Goal: Task Accomplishment & Management: Use online tool/utility

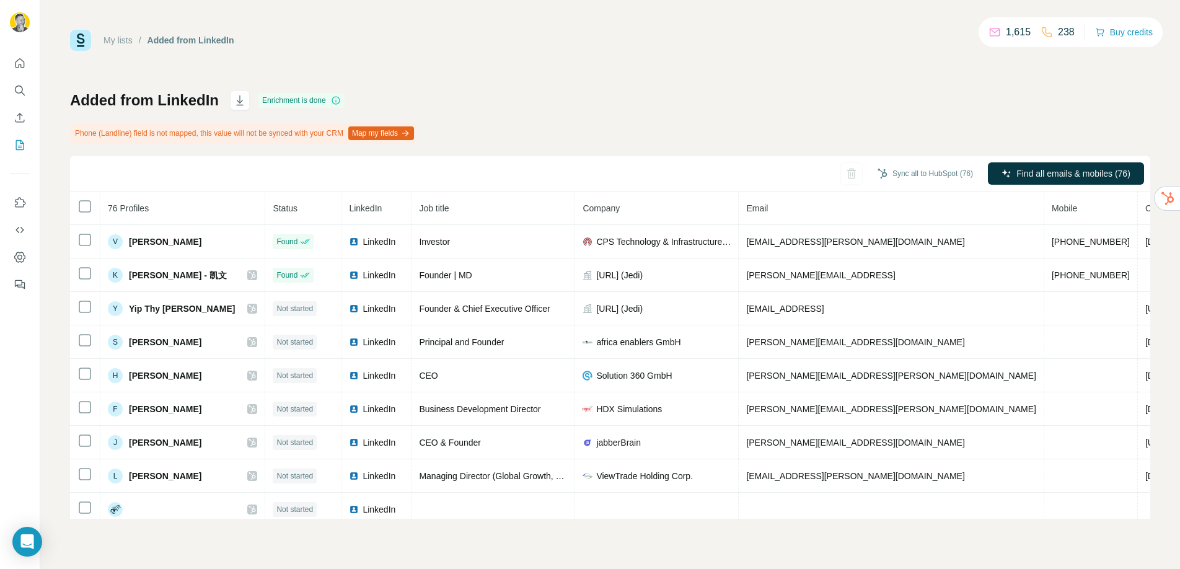
click at [30, 250] on div at bounding box center [20, 170] width 40 height 251
click at [15, 257] on icon "Dashboard" at bounding box center [20, 257] width 12 height 12
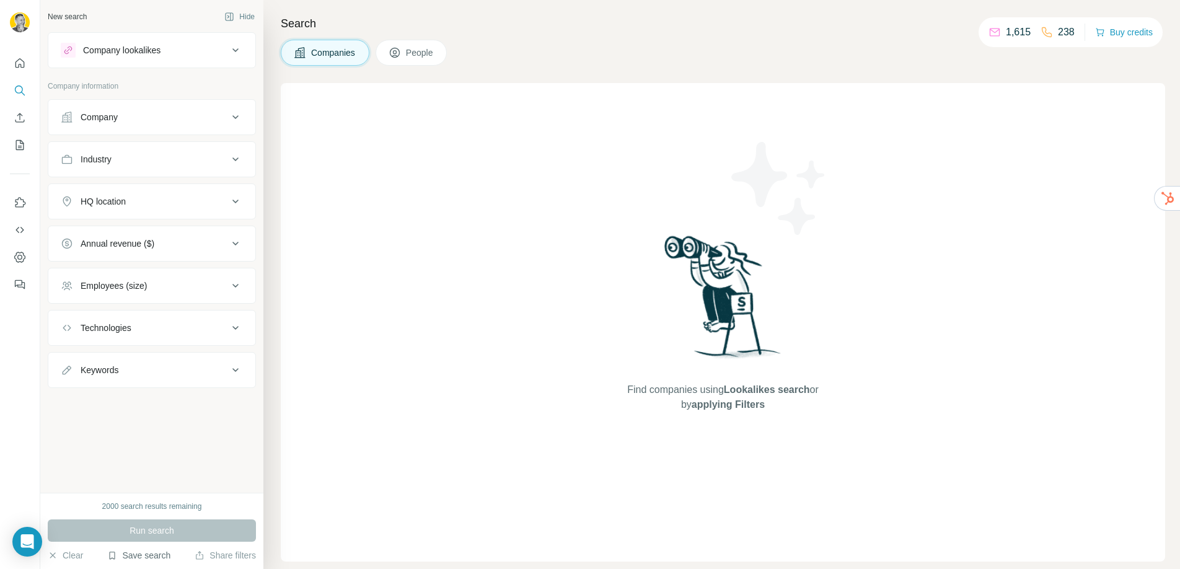
click at [134, 555] on button "Save search" at bounding box center [138, 555] width 63 height 12
click at [156, 536] on div "View my saved searches" at bounding box center [173, 533] width 131 height 25
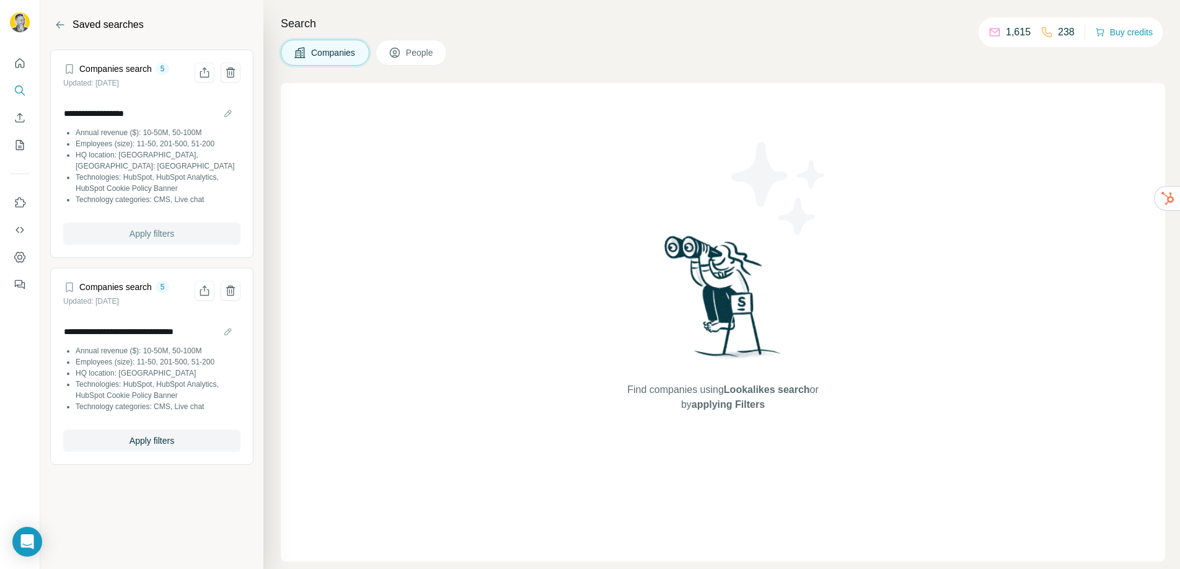
click at [138, 227] on span "Apply filters" at bounding box center [151, 233] width 45 height 12
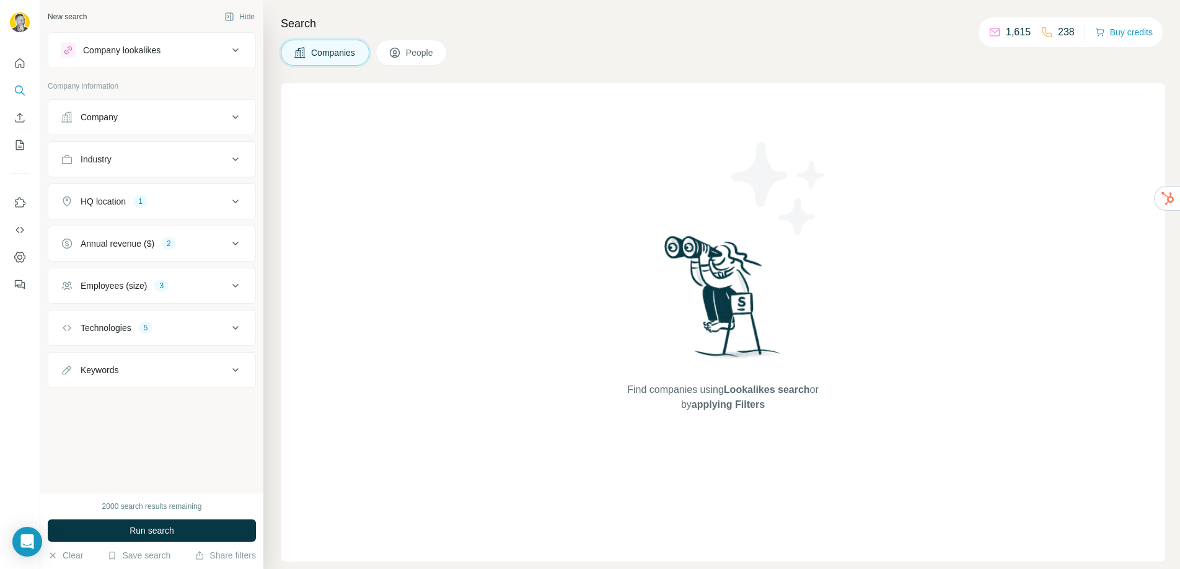
click at [142, 196] on div "1" at bounding box center [140, 201] width 14 height 11
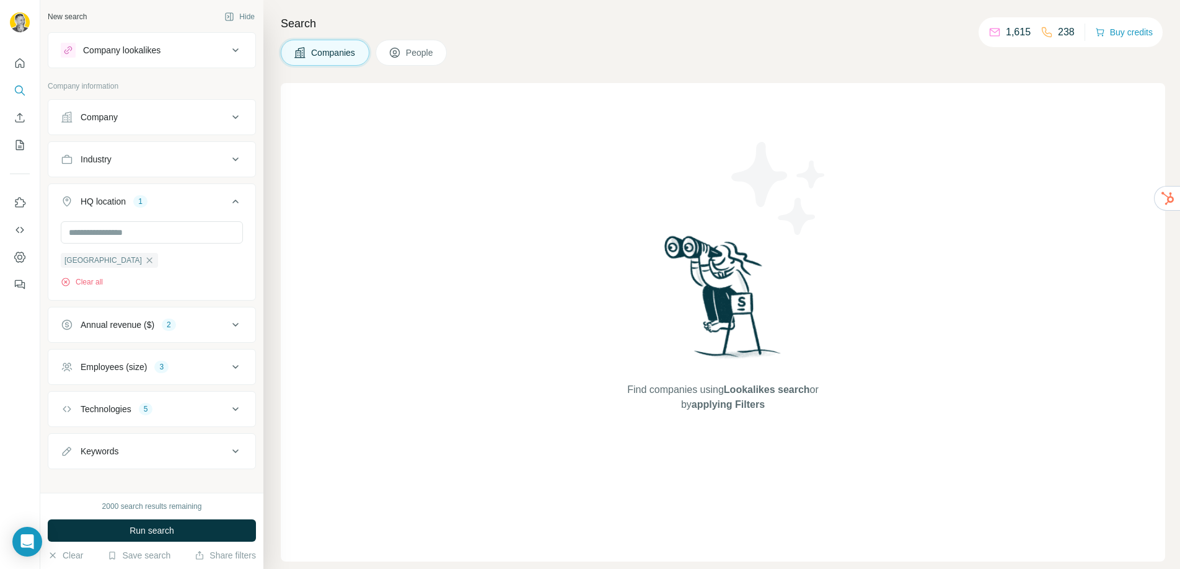
click at [126, 327] on div "Annual revenue ($)" at bounding box center [118, 324] width 74 height 12
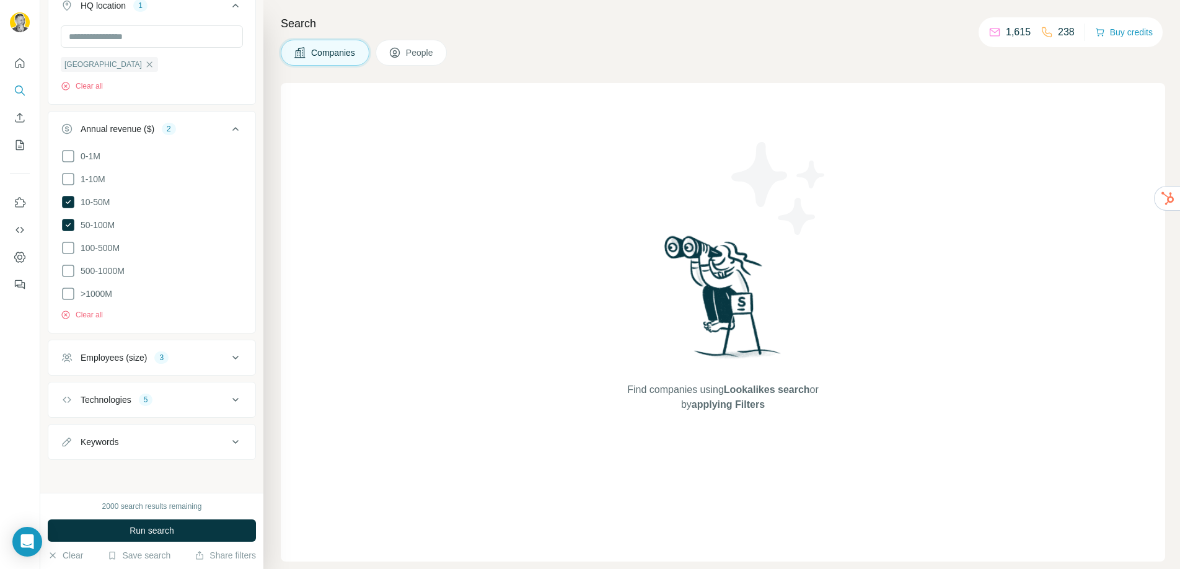
scroll to position [193, 0]
click at [120, 356] on div "Employees (size)" at bounding box center [114, 360] width 66 height 12
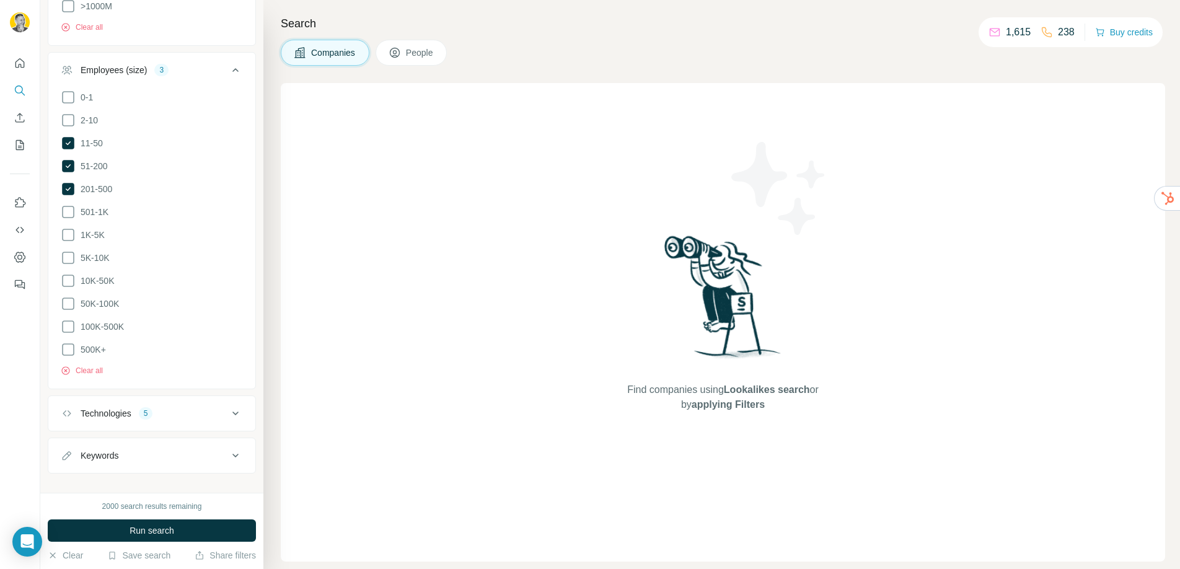
scroll to position [493, 0]
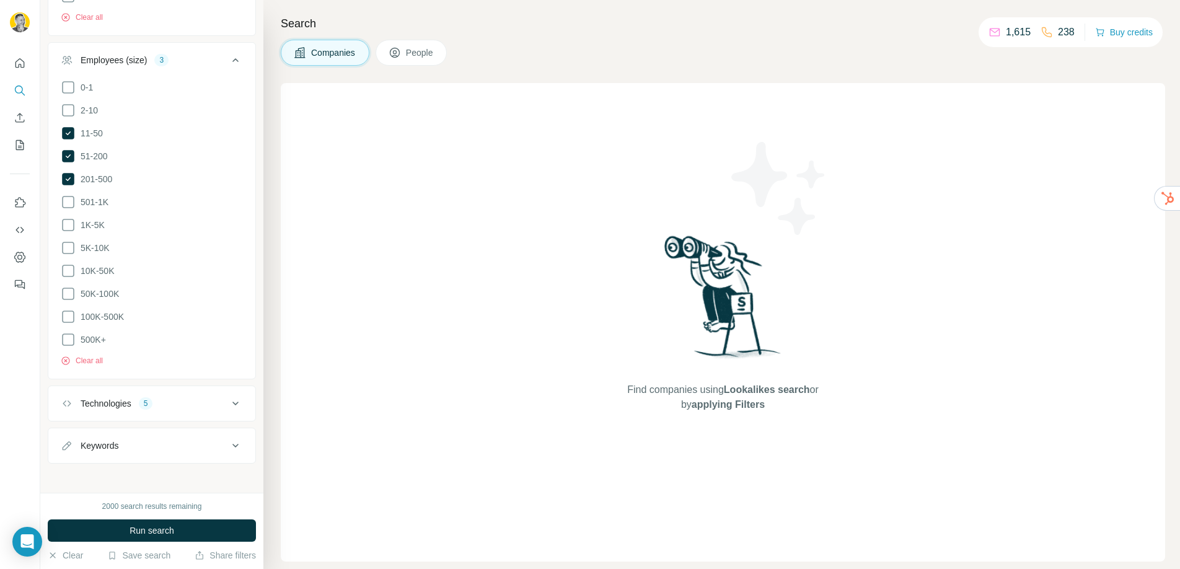
click at [120, 397] on div "Technologies" at bounding box center [106, 403] width 51 height 12
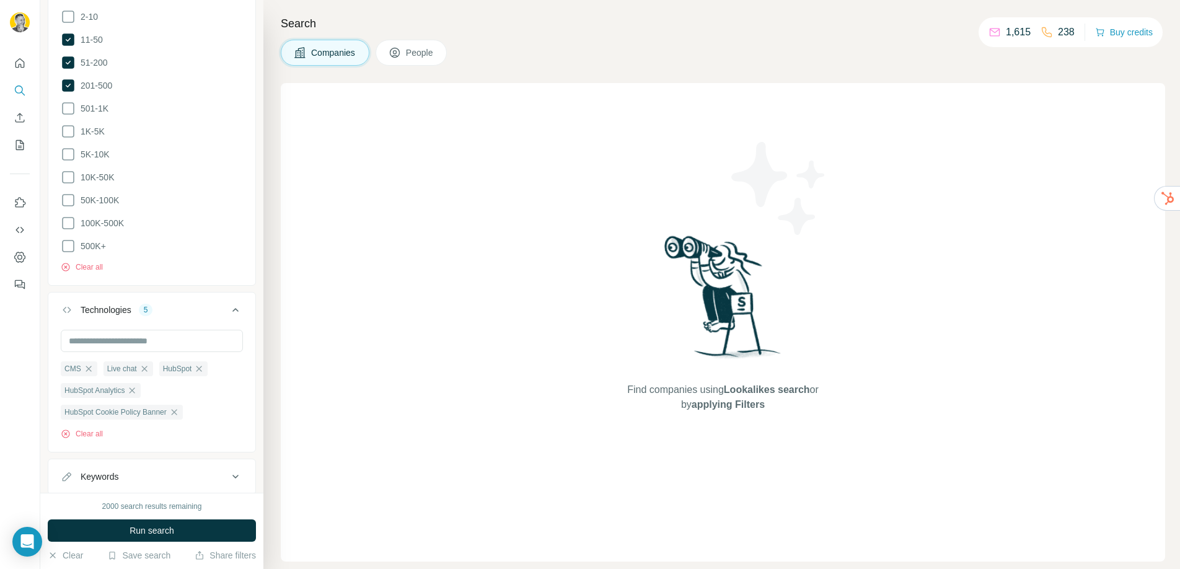
scroll to position [618, 0]
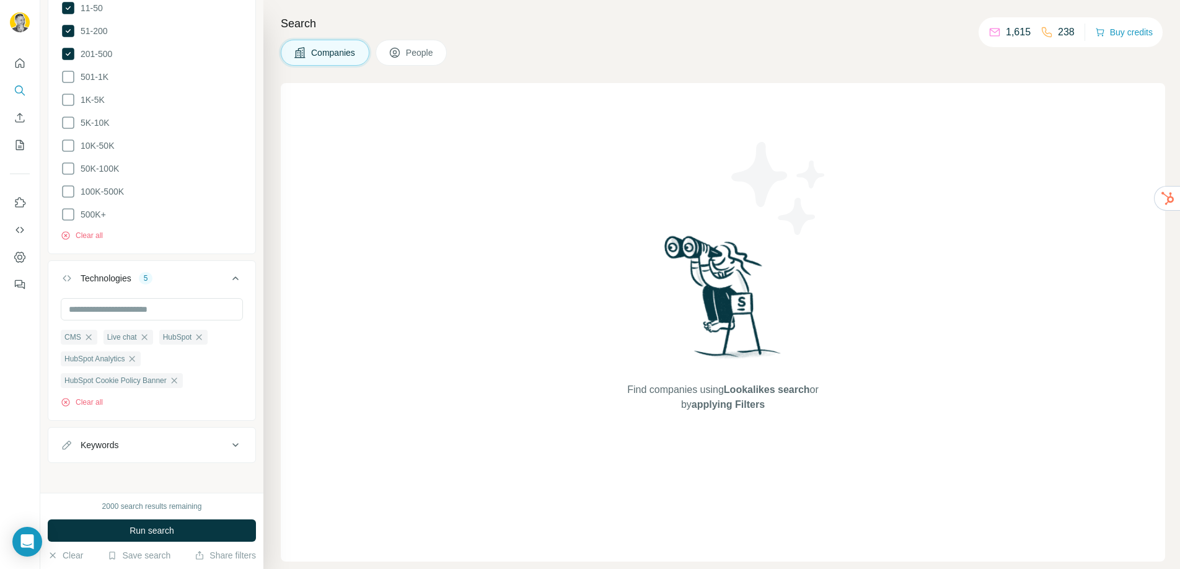
click at [125, 440] on div "Keywords" at bounding box center [144, 445] width 167 height 12
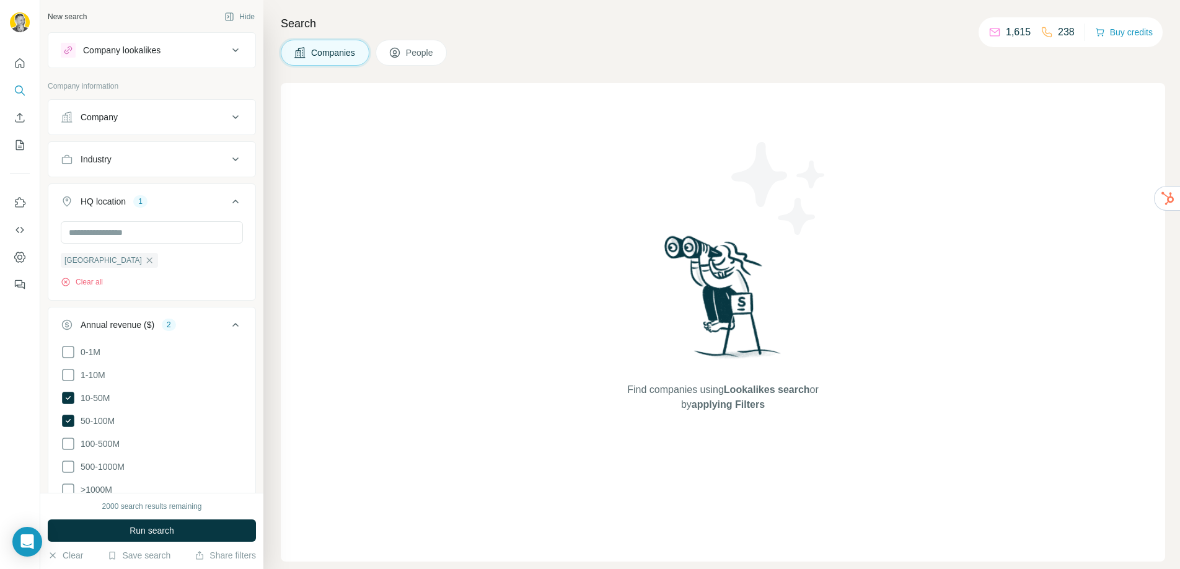
scroll to position [0, 0]
click at [19, 207] on icon "Use Surfe on LinkedIn" at bounding box center [20, 202] width 12 height 12
click at [25, 203] on icon "Use Surfe on LinkedIn" at bounding box center [20, 202] width 11 height 10
